Goal: Go to known website: Access a specific website the user already knows

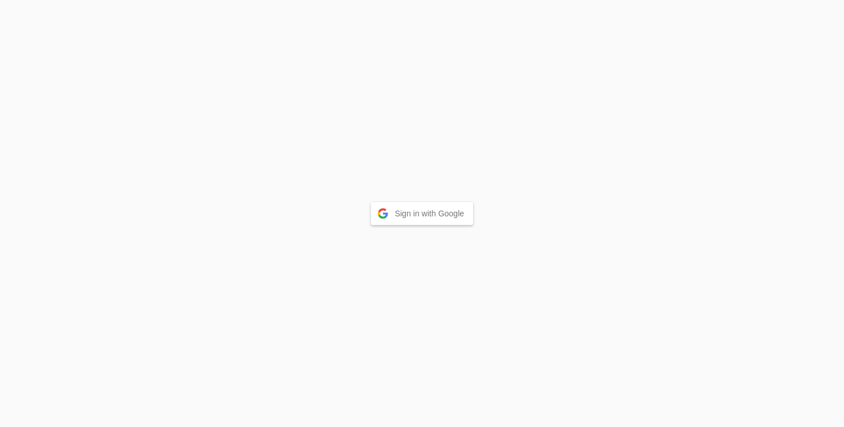
click at [436, 214] on button "Sign in with Google" at bounding box center [422, 213] width 103 height 23
click at [423, 213] on button "Sign in with Google" at bounding box center [422, 213] width 103 height 23
